Goal: Task Accomplishment & Management: Manage account settings

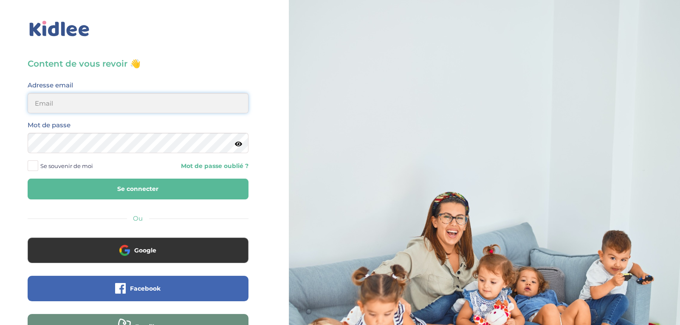
type input "ibtissambelkacemi02@gmail.com"
click at [188, 193] on button "Se connecter" at bounding box center [138, 189] width 221 height 21
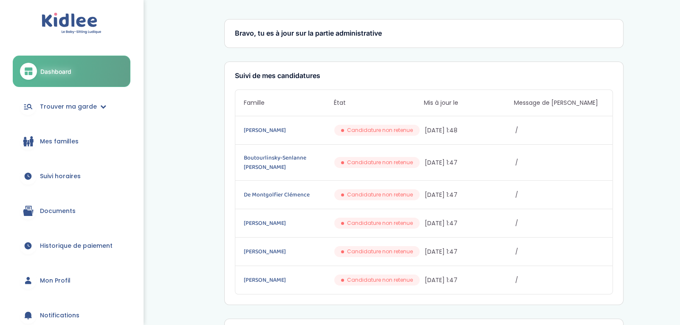
click at [82, 145] on link "Mes familles" at bounding box center [72, 141] width 118 height 31
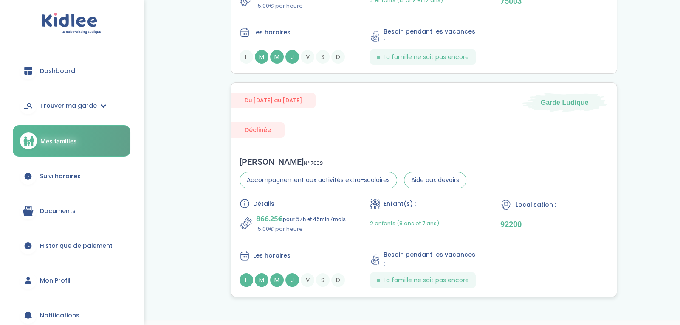
scroll to position [172, 0]
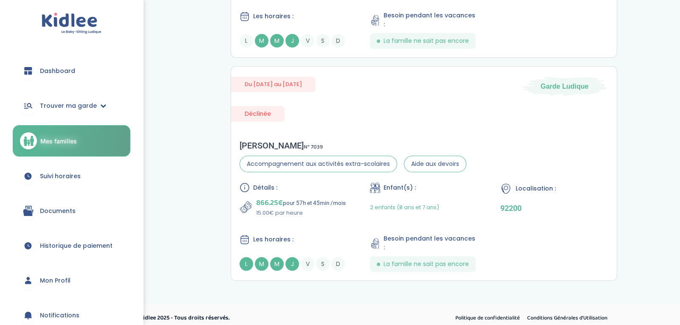
click at [64, 104] on span "Trouver ma garde" at bounding box center [68, 105] width 57 height 9
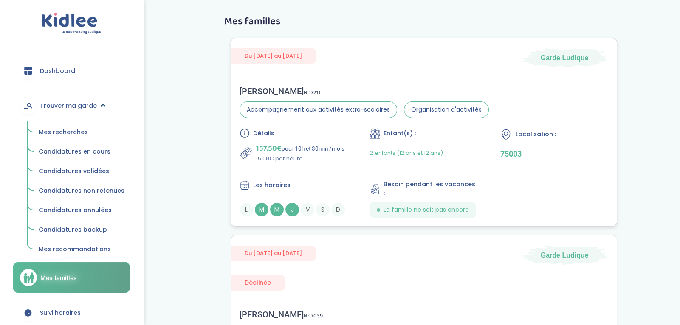
scroll to position [3, 0]
click at [77, 131] on span "Mes recherches" at bounding box center [63, 132] width 49 height 8
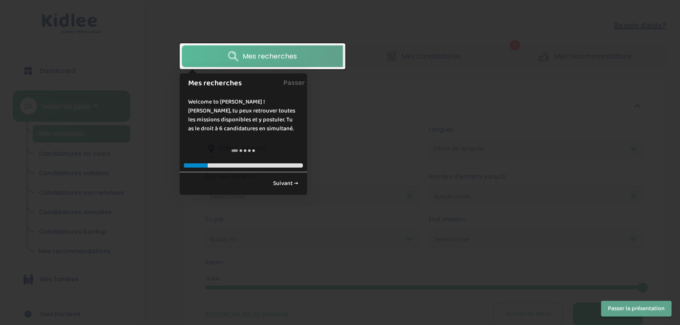
click at [264, 201] on div at bounding box center [340, 162] width 680 height 325
click at [234, 237] on div at bounding box center [340, 162] width 680 height 325
click at [280, 60] on span "Mes recherches" at bounding box center [269, 56] width 54 height 11
click at [165, 123] on div at bounding box center [340, 162] width 680 height 325
click at [289, 179] on link "Suivant →" at bounding box center [285, 184] width 34 height 14
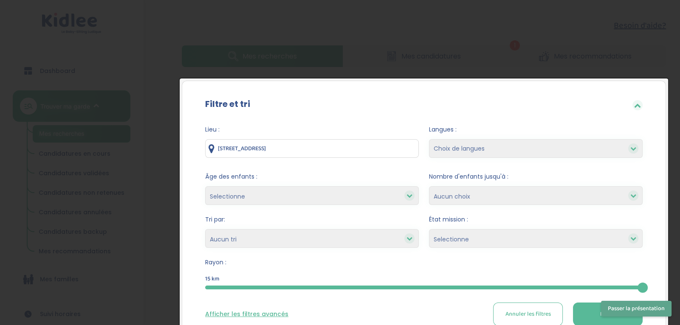
click at [289, 179] on span "Âge des enfants :" at bounding box center [311, 176] width 213 height 9
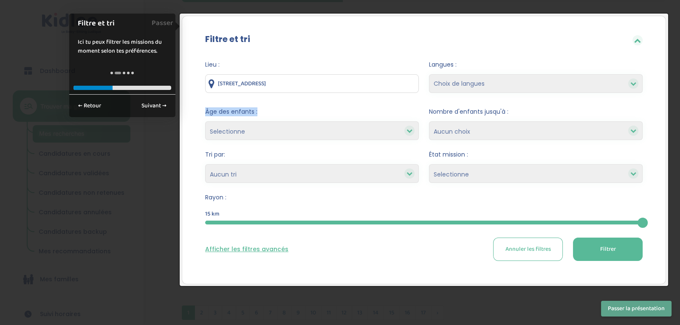
click at [328, 80] on input "16 Rue Jacquier, Paris, France" at bounding box center [311, 83] width 213 height 19
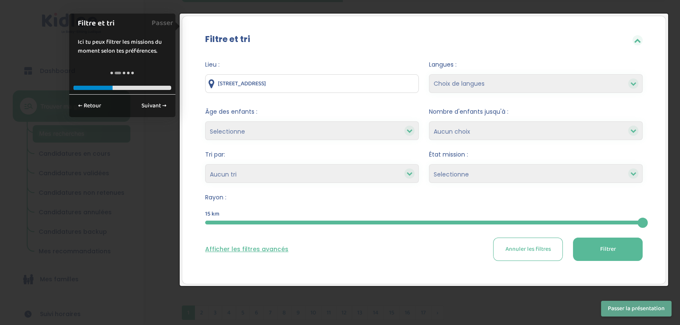
click at [328, 80] on input "16 Rue Jacquier, Paris, France" at bounding box center [311, 83] width 213 height 19
click at [332, 103] on form "Lieu : 16 Rue Jacquier, Paris, France Langues : Choix de langues Allemand Angla…" at bounding box center [423, 160] width 437 height 201
click at [331, 125] on select "Selectionne moins de 3 ans entre 3 et 6 ans plus de 6 ans" at bounding box center [311, 130] width 213 height 19
click at [409, 173] on icon at bounding box center [409, 174] width 6 height 6
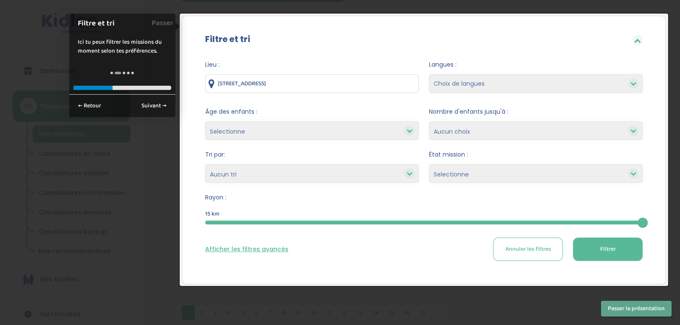
click at [402, 176] on select "Heures par semaine (croissant) Heures par semaine (décroissant) Date de démarra…" at bounding box center [311, 173] width 213 height 19
click at [399, 170] on select "Heures par semaine (croissant) Heures par semaine (décroissant) Date de démarra…" at bounding box center [311, 173] width 213 height 19
click at [591, 258] on button "Filtrer" at bounding box center [608, 249] width 70 height 23
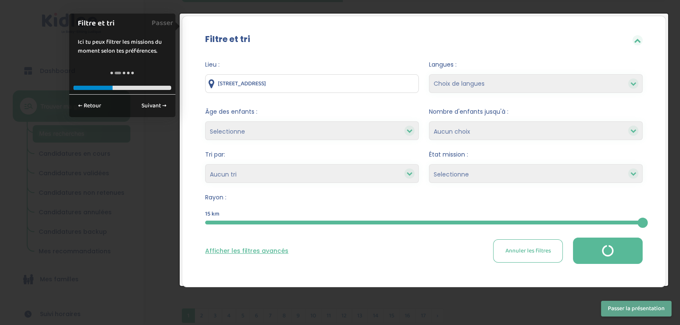
click at [640, 39] on div at bounding box center [637, 40] width 10 height 10
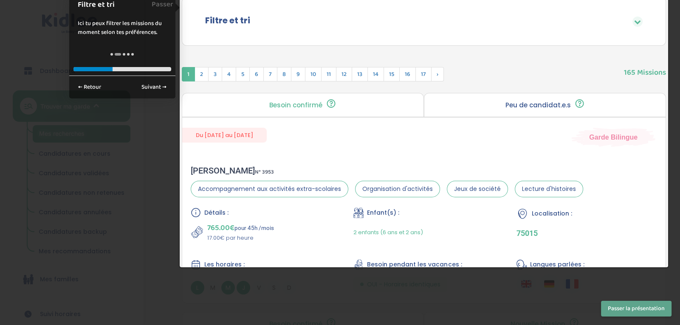
scroll to position [76, 0]
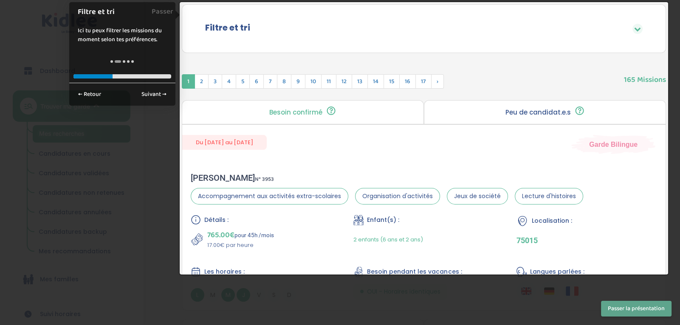
click at [343, 284] on div at bounding box center [340, 162] width 680 height 325
click at [166, 97] on link "Suivant →" at bounding box center [154, 94] width 34 height 14
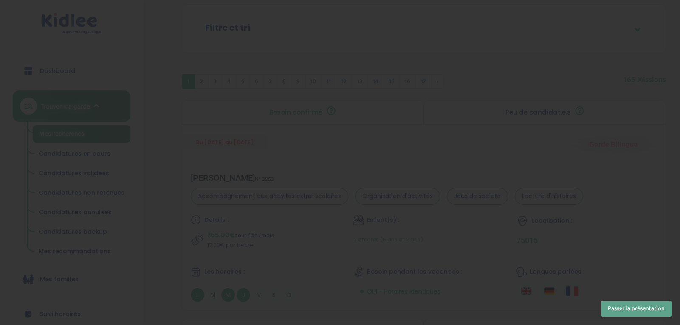
scroll to position [0, 0]
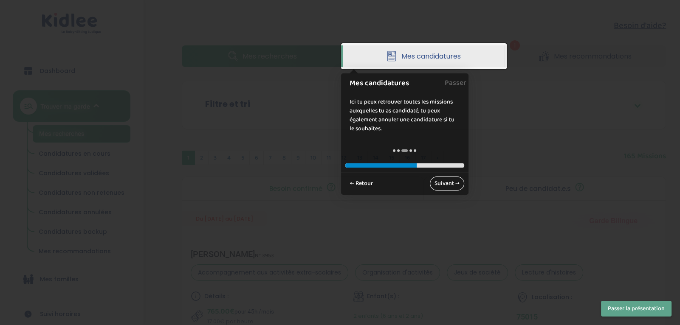
click at [456, 185] on link "Suivant →" at bounding box center [447, 184] width 34 height 14
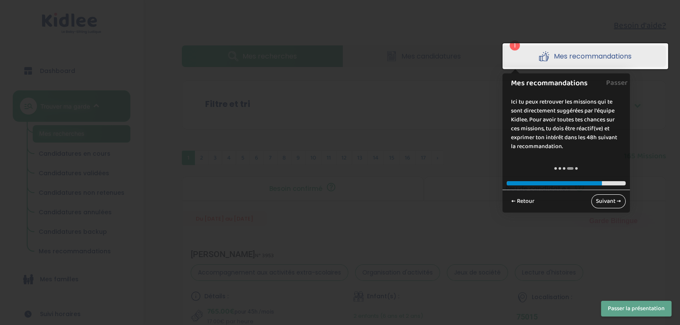
click at [611, 203] on link "Suivant →" at bounding box center [608, 201] width 34 height 14
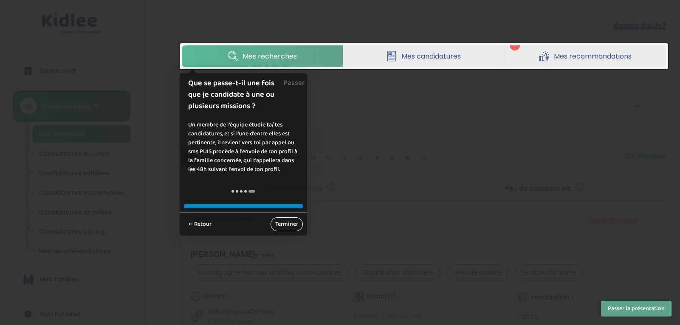
click at [288, 227] on link "Terminer" at bounding box center [286, 224] width 32 height 14
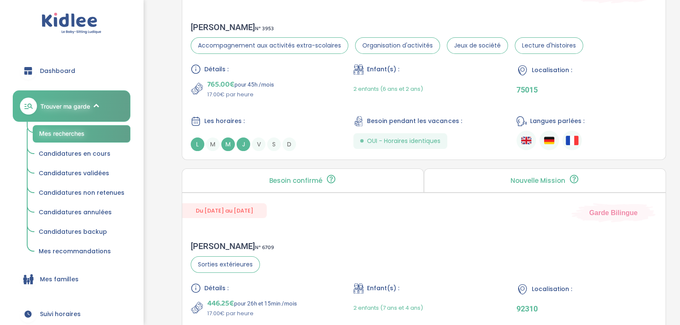
scroll to position [227, 0]
click at [274, 99] on div "Détails : 765.00€ pour 45h /mois 17.00€ par heure Enfant(s) : 2 enfants (6 ans …" at bounding box center [424, 107] width 466 height 87
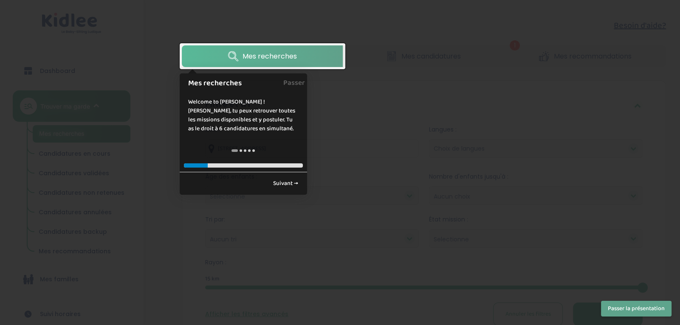
scroll to position [447, 0]
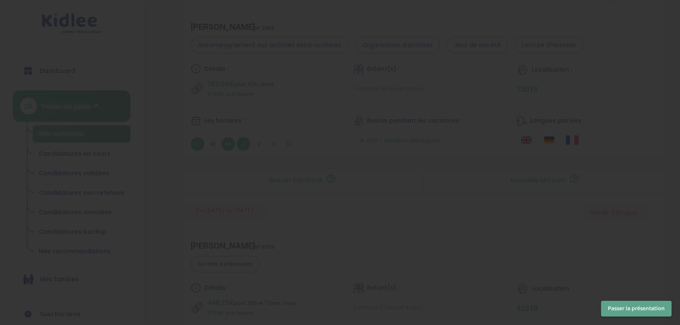
click at [651, 314] on button "Passer la présentation" at bounding box center [636, 309] width 70 height 16
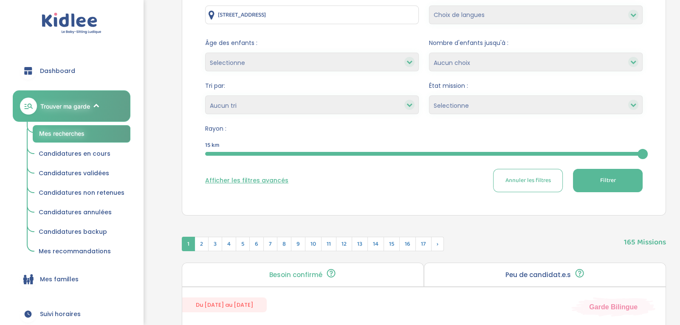
scroll to position [135, 0]
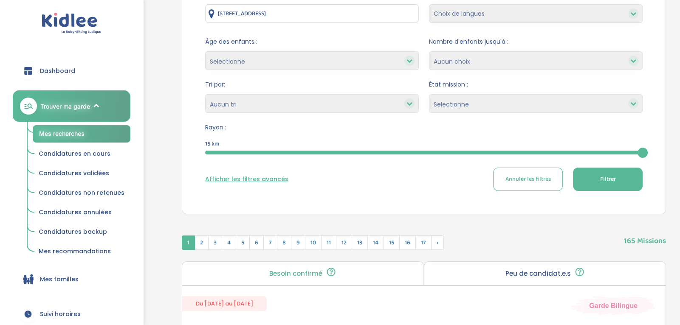
click at [242, 177] on button "Afficher les filtres avancés" at bounding box center [246, 179] width 83 height 9
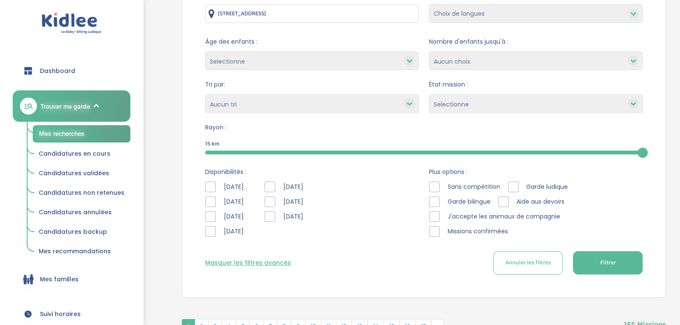
click at [275, 216] on div at bounding box center [269, 216] width 11 height 11
click at [275, 205] on div at bounding box center [269, 202] width 11 height 11
click at [275, 187] on div at bounding box center [269, 187] width 11 height 11
click at [612, 264] on span "Filtrer" at bounding box center [608, 262] width 16 height 9
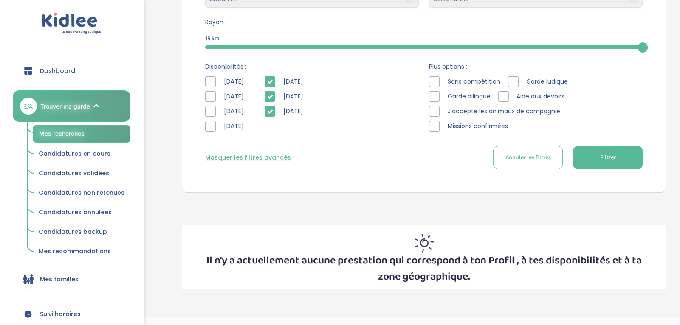
scroll to position [259, 0]
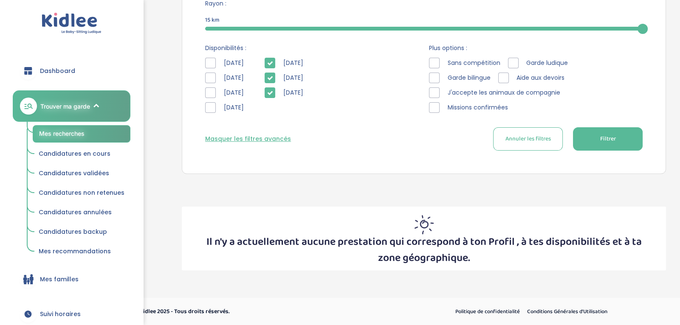
click at [273, 93] on icon at bounding box center [270, 93] width 6 height 6
click at [274, 82] on div at bounding box center [269, 78] width 11 height 11
click at [599, 138] on button "Filtrer" at bounding box center [608, 138] width 70 height 23
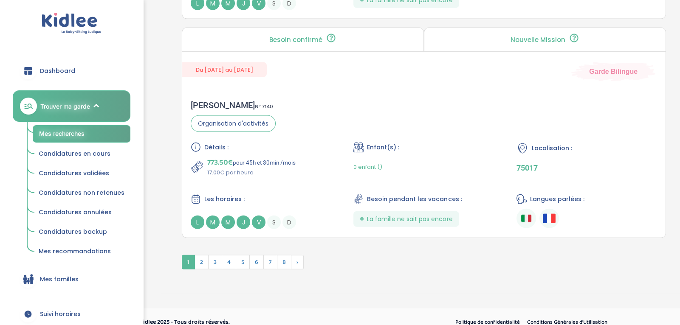
scroll to position [2401, 0]
click at [251, 258] on span "6" at bounding box center [256, 263] width 14 height 14
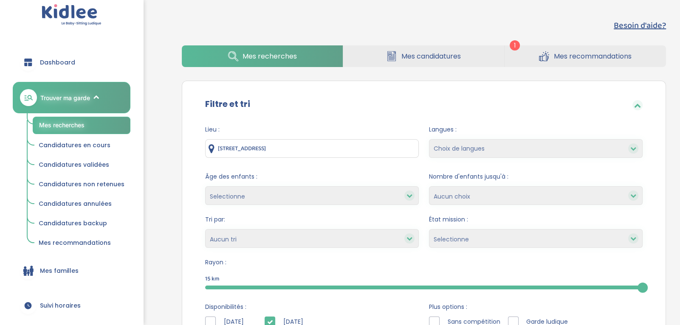
scroll to position [12, 0]
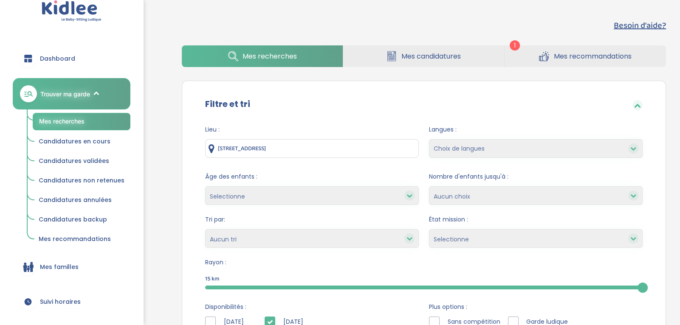
click at [86, 261] on link "Mes familles" at bounding box center [72, 267] width 118 height 31
click at [71, 298] on span "Suivi horaires" at bounding box center [60, 302] width 41 height 9
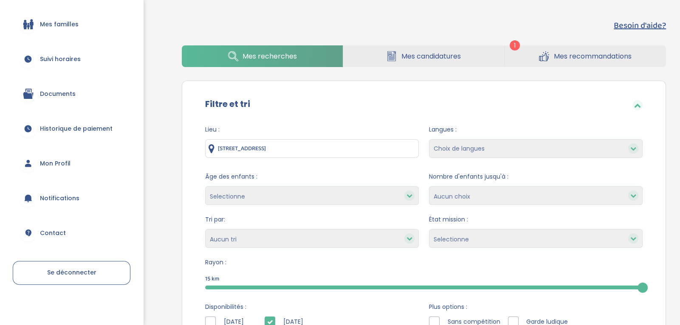
scroll to position [0, 0]
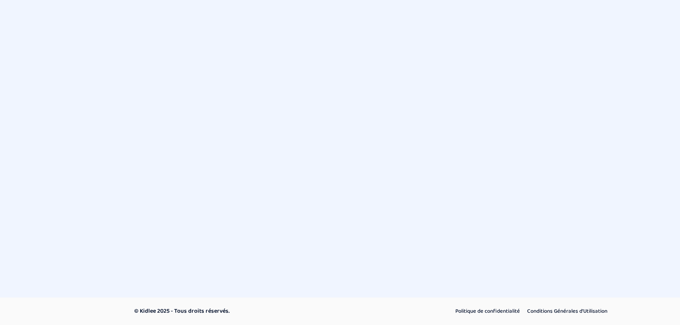
select select "septembre 2025"
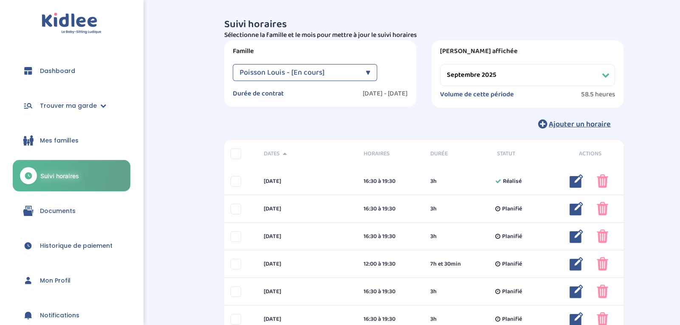
click at [314, 73] on span "Poisson Louis - [En cours]" at bounding box center [281, 72] width 85 height 17
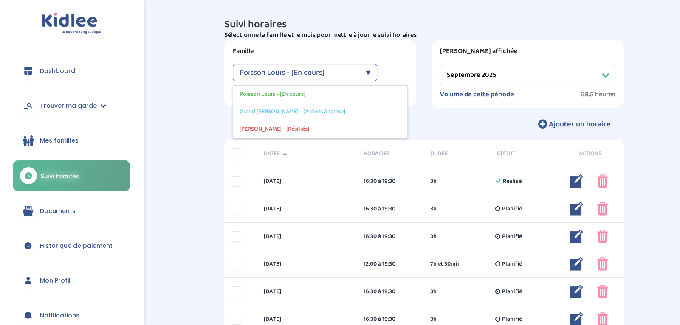
click at [314, 73] on span "Poisson Louis - [En cours]" at bounding box center [281, 72] width 85 height 17
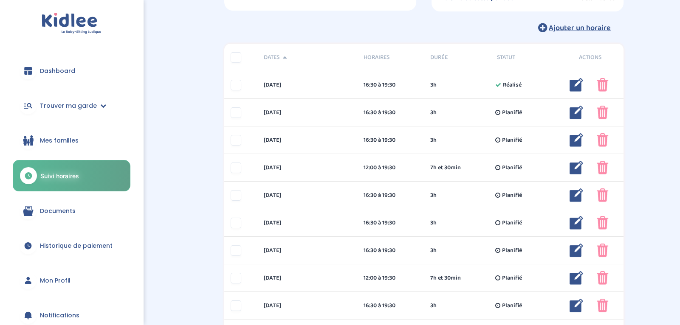
scroll to position [93, 0]
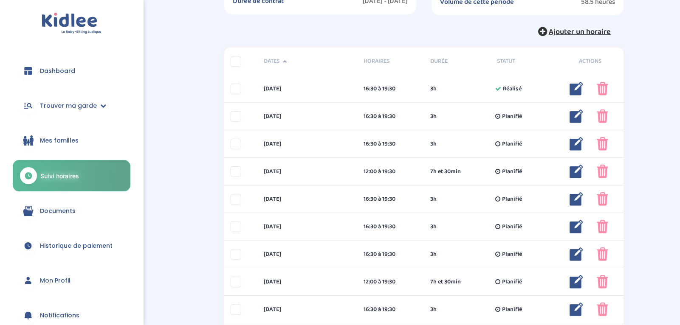
click at [600, 34] on span "Ajouter un horaire" at bounding box center [579, 32] width 62 height 12
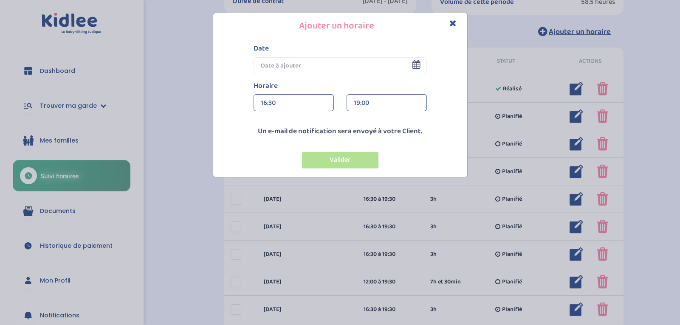
click at [374, 64] on input "text" at bounding box center [339, 65] width 173 height 17
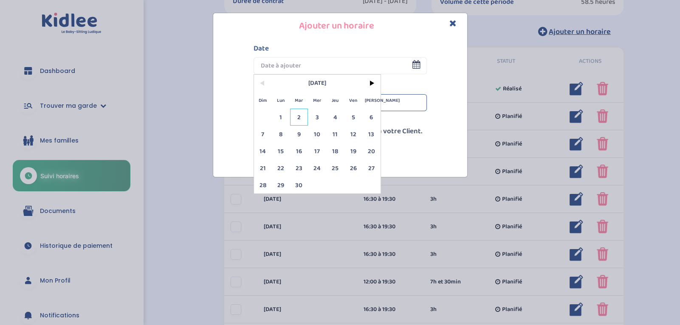
click at [291, 116] on span "2" at bounding box center [299, 117] width 18 height 17
type input "02 Sep 2025"
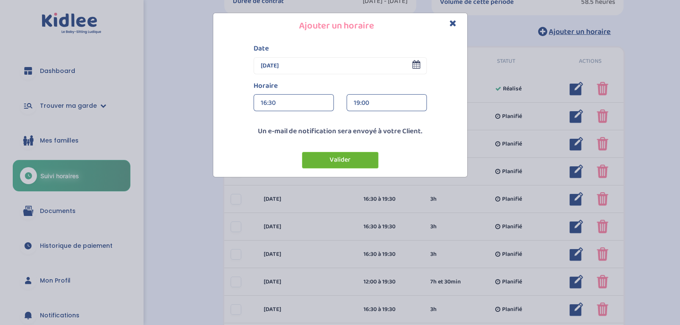
click at [341, 157] on button "Valider" at bounding box center [340, 160] width 76 height 17
click at [385, 101] on div "19:00" at bounding box center [387, 103] width 66 height 17
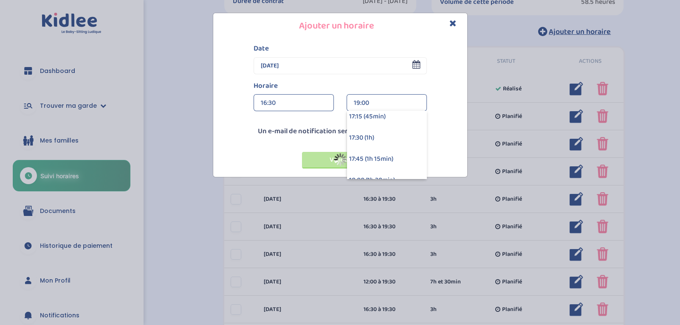
scroll to position [55, 0]
click at [369, 132] on div "17:30 (1h)" at bounding box center [386, 129] width 79 height 21
click at [453, 25] on icon "Close" at bounding box center [452, 23] width 7 height 9
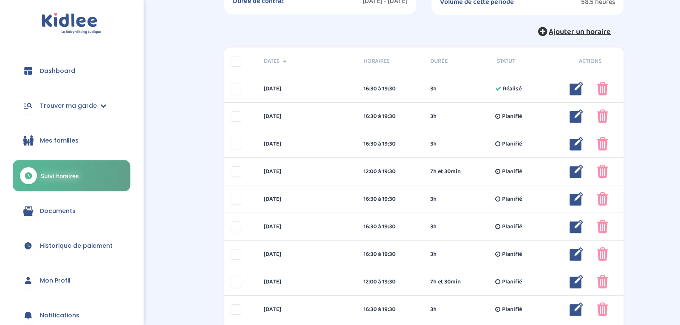
click at [562, 30] on span "Ajouter un horaire" at bounding box center [579, 32] width 62 height 12
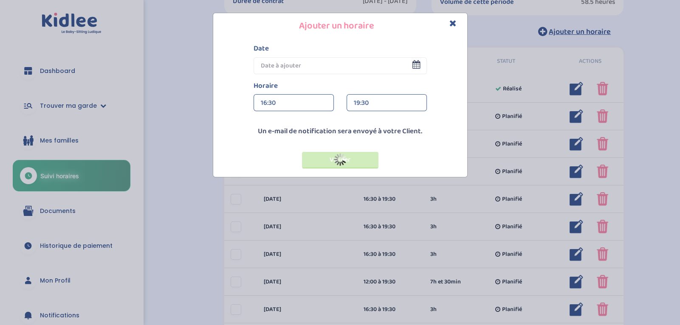
click at [345, 155] on img at bounding box center [340, 159] width 13 height 13
click at [337, 157] on img at bounding box center [340, 159] width 13 height 13
click at [451, 22] on icon "Close" at bounding box center [452, 23] width 7 height 9
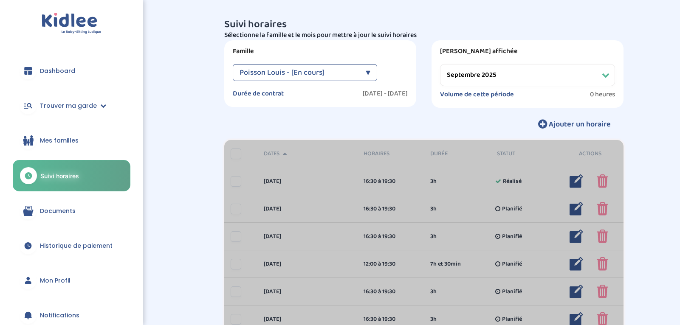
select select "septembre 2025"
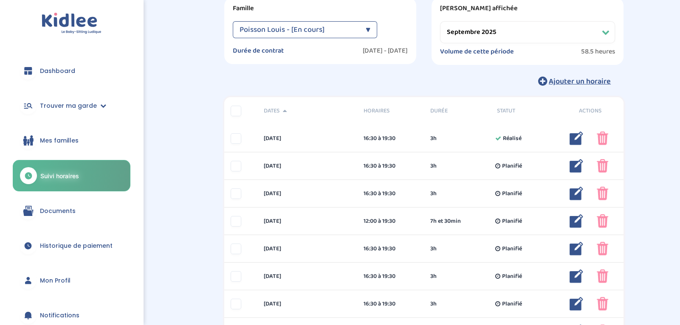
scroll to position [51, 0]
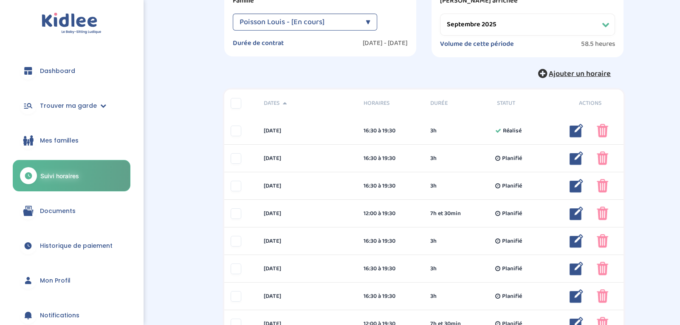
click at [567, 78] on span "Ajouter un horaire" at bounding box center [579, 74] width 62 height 12
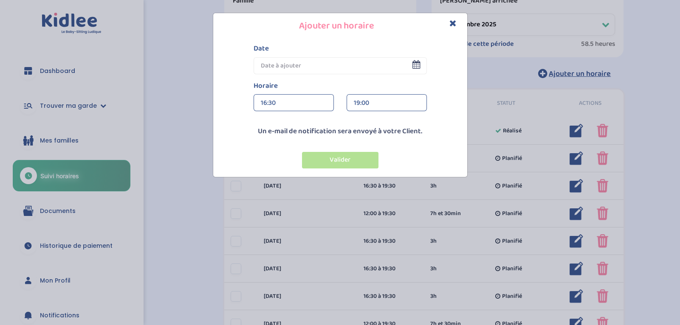
click at [380, 68] on input "text" at bounding box center [339, 65] width 173 height 17
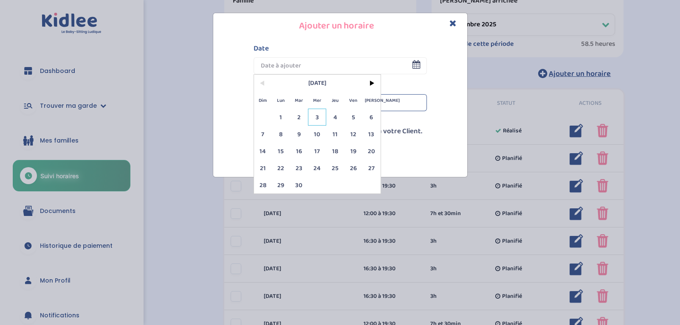
click at [314, 116] on span "3" at bounding box center [317, 117] width 18 height 17
type input "[DATE]"
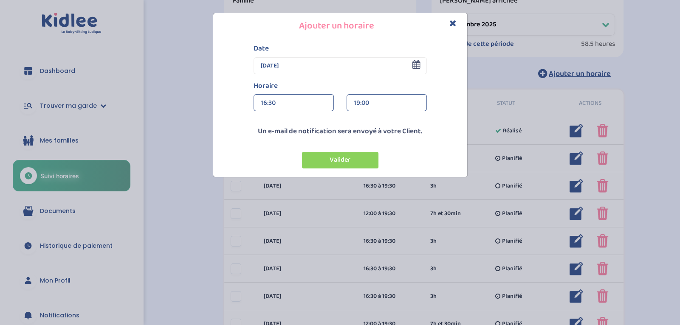
click at [317, 104] on div "16:30" at bounding box center [294, 103] width 66 height 17
click at [314, 135] on div "12:00" at bounding box center [293, 134] width 79 height 21
click at [359, 104] on div "19:00" at bounding box center [387, 103] width 66 height 17
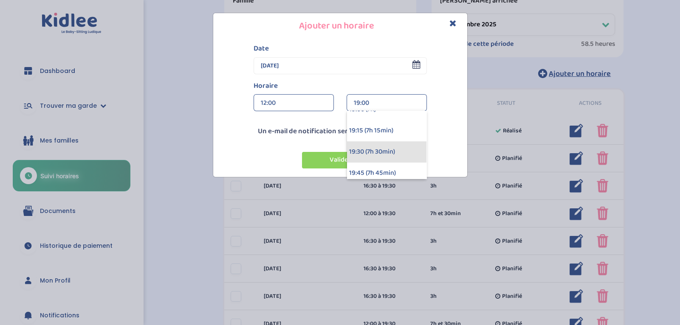
click at [363, 155] on div "19:30 (7h 30min)" at bounding box center [386, 151] width 79 height 21
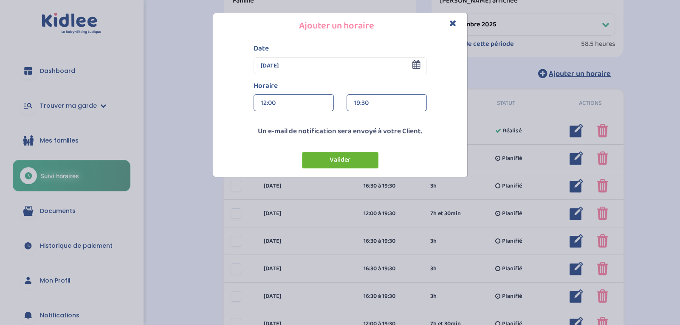
click at [354, 157] on button "Valider" at bounding box center [340, 160] width 76 height 17
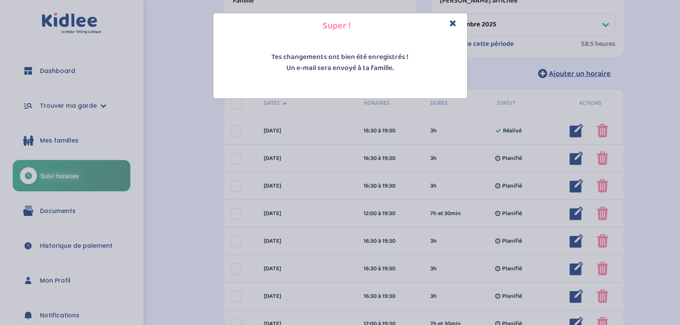
click at [454, 25] on icon "Close" at bounding box center [452, 23] width 7 height 9
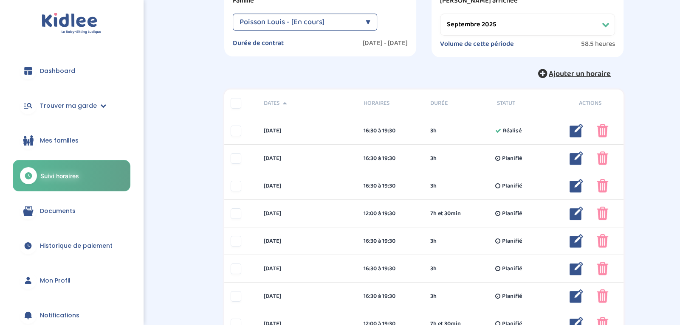
click at [591, 72] on span "Ajouter un horaire" at bounding box center [579, 74] width 62 height 12
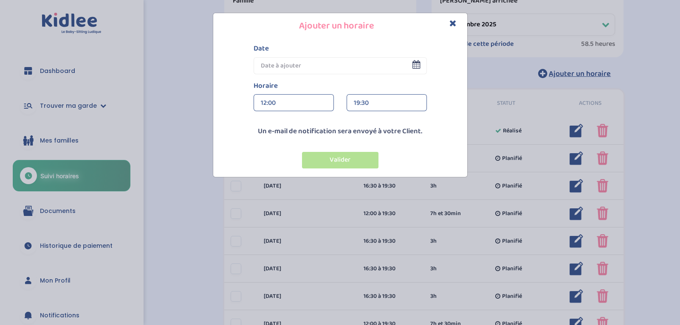
click at [335, 68] on input "text" at bounding box center [339, 65] width 173 height 17
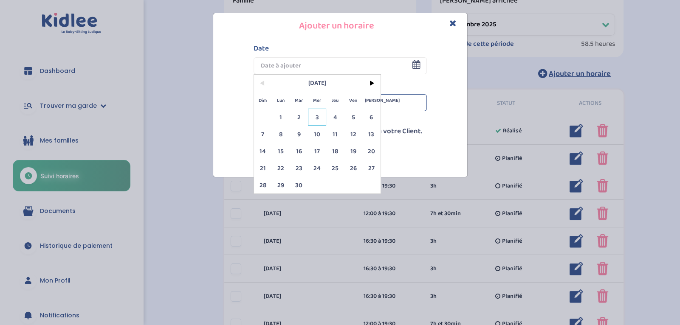
click at [322, 116] on span "3" at bounding box center [317, 117] width 18 height 17
type input "[DATE]"
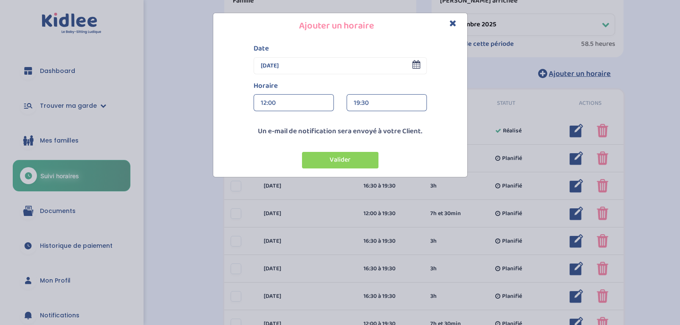
click at [331, 70] on input "[DATE]" at bounding box center [339, 65] width 173 height 17
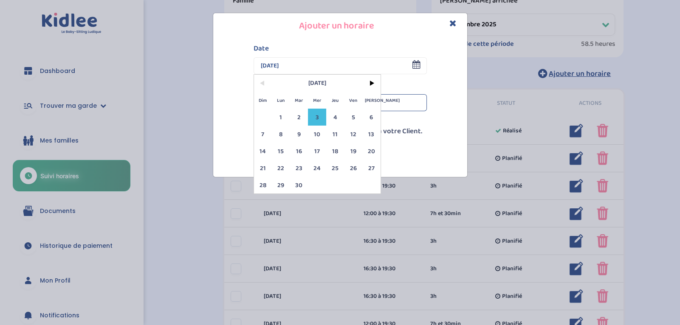
click at [455, 25] on icon "Close" at bounding box center [452, 23] width 7 height 9
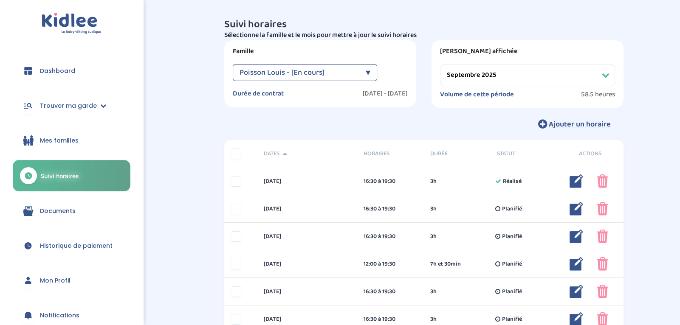
scroll to position [0, 0]
click at [608, 77] on select "Filtrer par mois [DATE] [DATE] [DATE] [DATE] [DATE] [DATE] [DATE] [DATE] [DATE]…" at bounding box center [527, 75] width 175 height 22
click at [440, 64] on select "Filtrer par mois [DATE] [DATE] [DATE] [DATE] [DATE] [DATE] [DATE] [DATE] [DATE]…" at bounding box center [527, 75] width 175 height 22
click at [607, 74] on select "Filtrer par mois [DATE] [DATE] [DATE] [DATE] [DATE] [DATE] [DATE] [DATE] [DATE]…" at bounding box center [527, 75] width 175 height 22
click at [440, 64] on select "Filtrer par mois [DATE] [DATE] [DATE] [DATE] [DATE] [DATE] [DATE] [DATE] [DATE]…" at bounding box center [527, 75] width 175 height 22
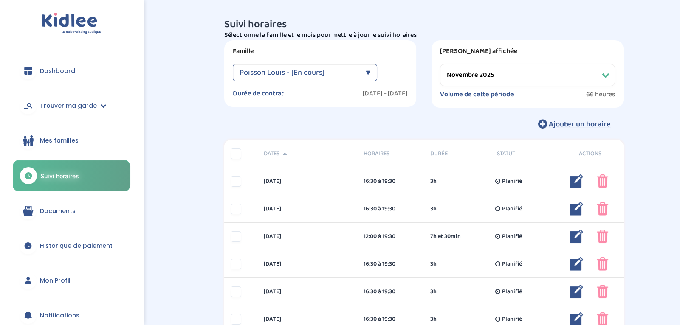
click at [531, 81] on select "Filtrer par mois [DATE] [DATE] [DATE] [DATE] [DATE] [DATE] [DATE] [DATE] [DATE]…" at bounding box center [527, 75] width 175 height 22
click at [440, 64] on select "Filtrer par mois [DATE] [DATE] [DATE] [DATE] [DATE] [DATE] [DATE] [DATE] [DATE]…" at bounding box center [527, 75] width 175 height 22
click at [497, 80] on select "Filtrer par mois [DATE] [DATE] [DATE] [DATE] [DATE] [DATE] [DATE] [DATE] [DATE]…" at bounding box center [527, 75] width 175 height 22
click at [440, 64] on select "Filtrer par mois [DATE] [DATE] [DATE] [DATE] [DATE] [DATE] [DATE] [DATE] [DATE]…" at bounding box center [527, 75] width 175 height 22
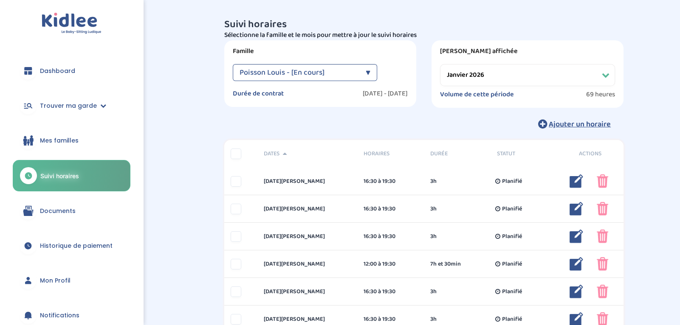
click at [531, 70] on select "Filtrer par mois [DATE] [DATE] [DATE] [DATE] [DATE] [DATE] [DATE] [DATE] [DATE]…" at bounding box center [527, 75] width 175 height 22
select select "février 2026"
click at [440, 64] on select "Filtrer par mois [DATE] [DATE] [DATE] [DATE] [DATE] [DATE] [DATE] [DATE] [DATE]…" at bounding box center [527, 75] width 175 height 22
